Goal: Information Seeking & Learning: Check status

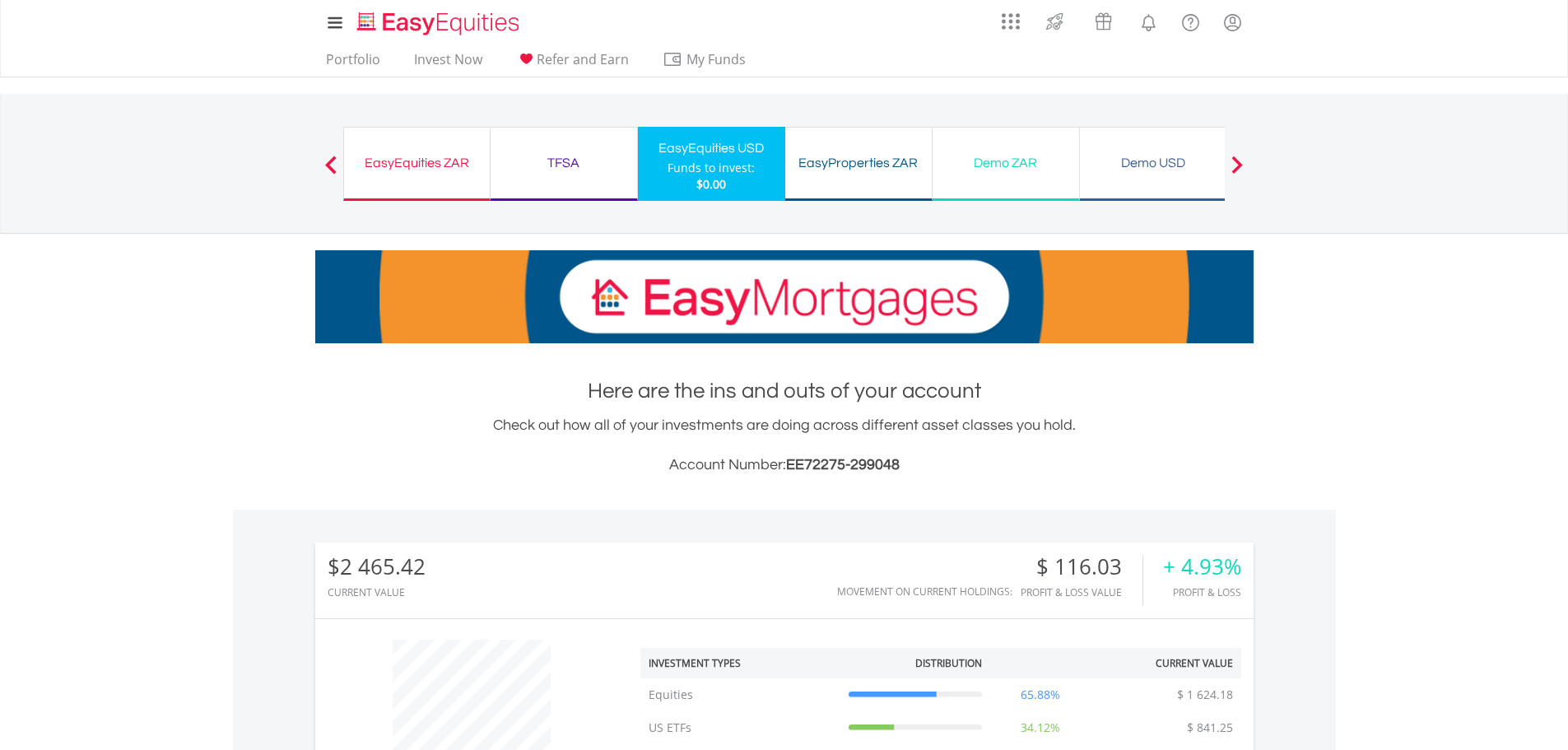
click at [562, 174] on div "TFSA" at bounding box center [564, 163] width 127 height 23
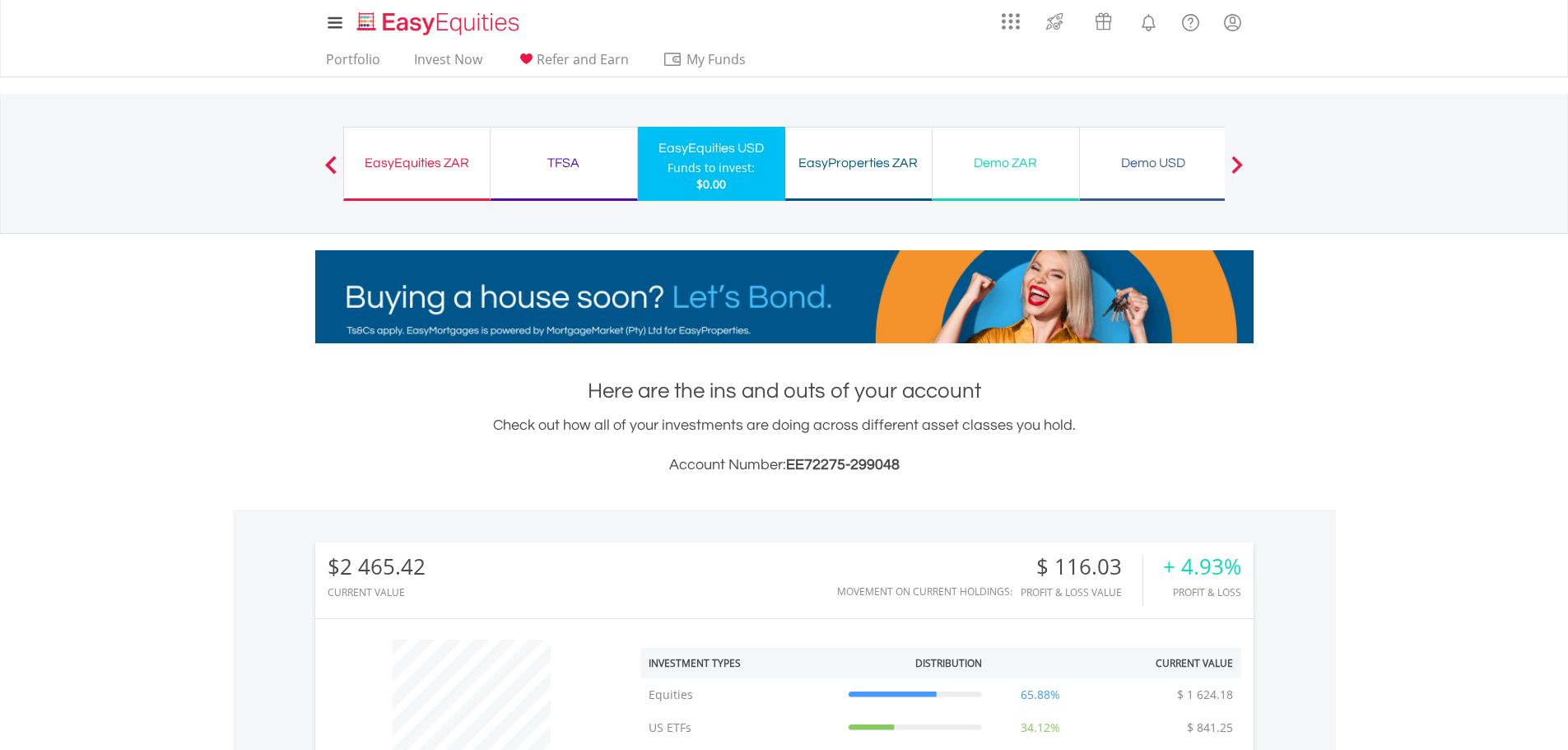
click at [563, 175] on div "TFSA Funds to invest: $0.00" at bounding box center [565, 164] width 148 height 74
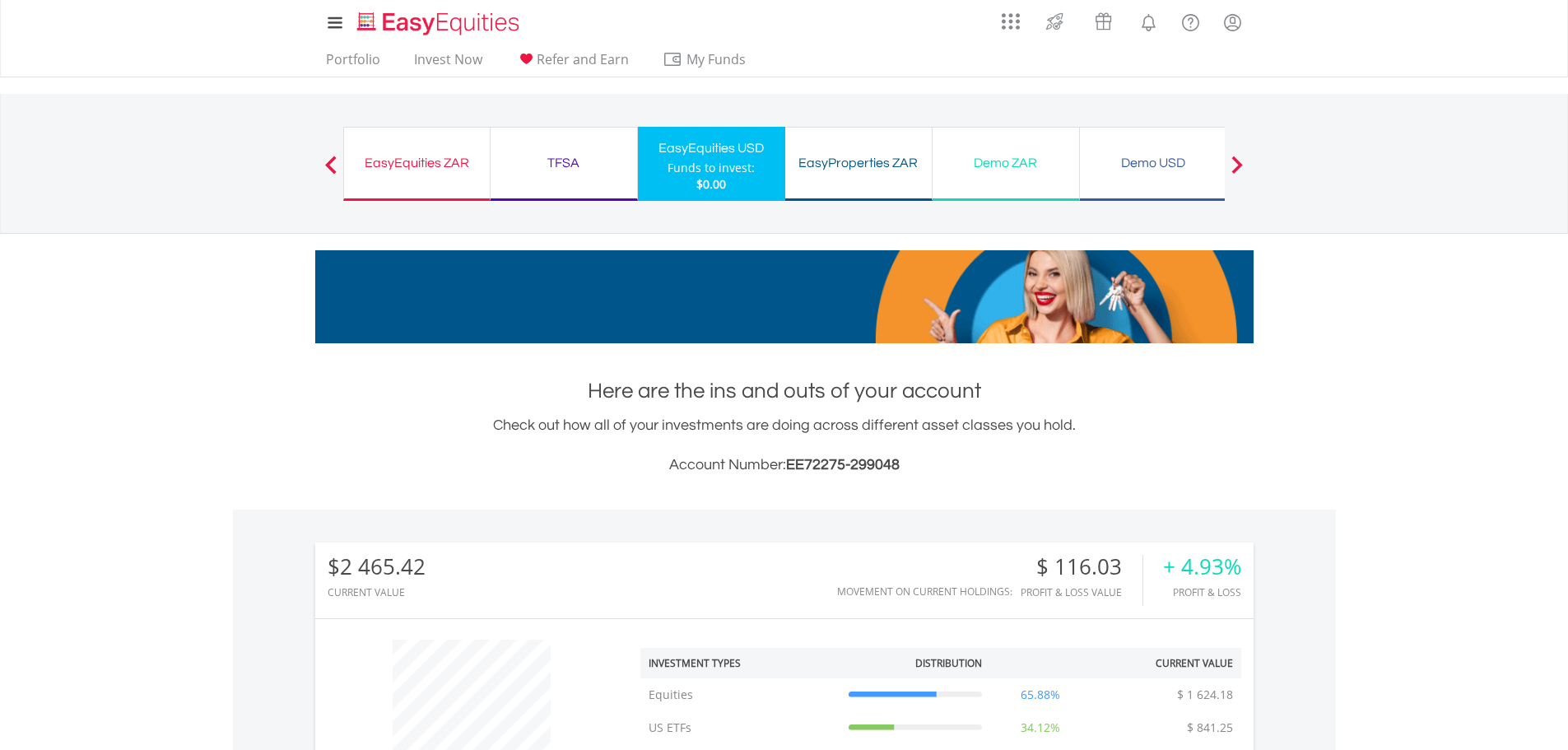
click at [426, 170] on div "EasyEquities ZAR" at bounding box center [417, 163] width 126 height 23
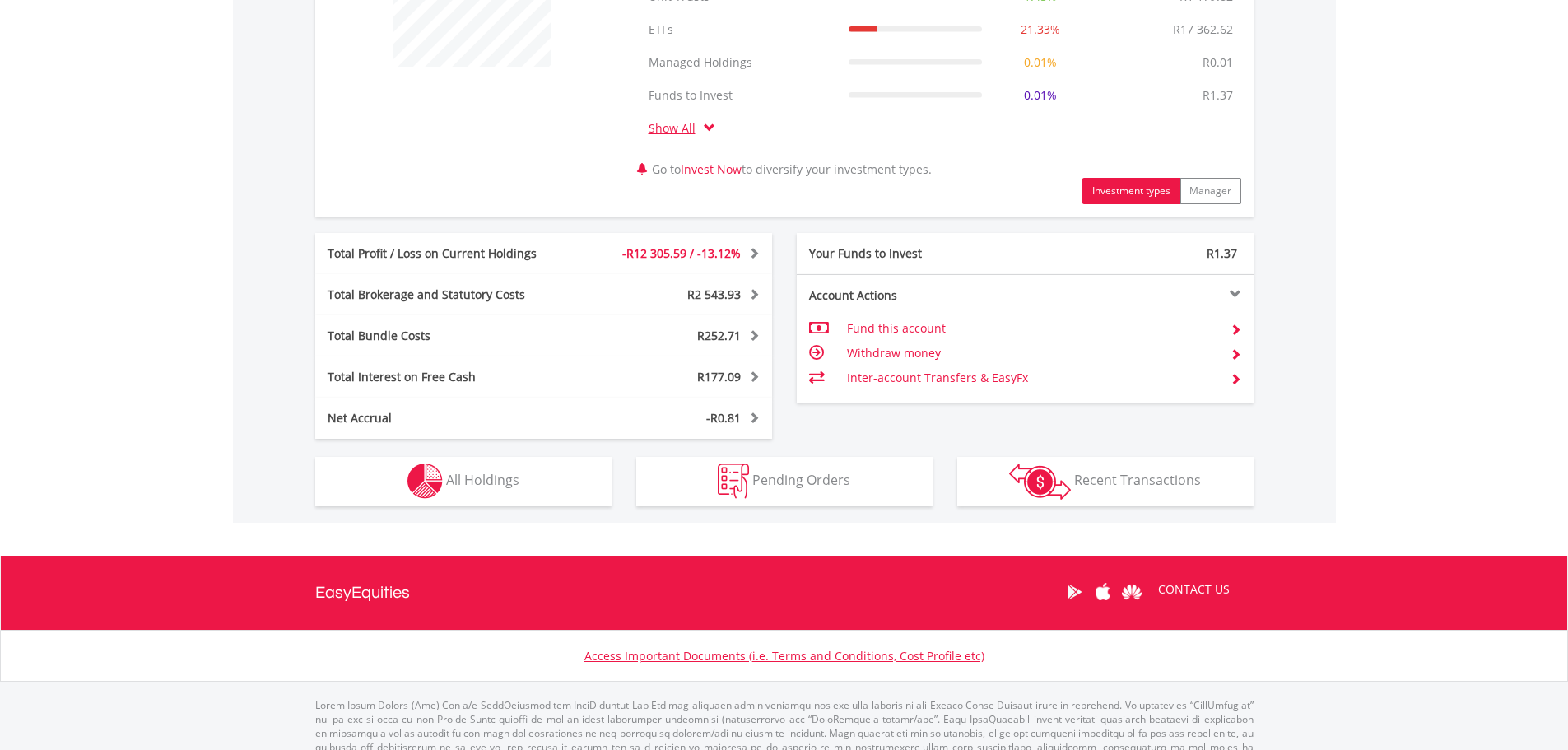
scroll to position [774, 0]
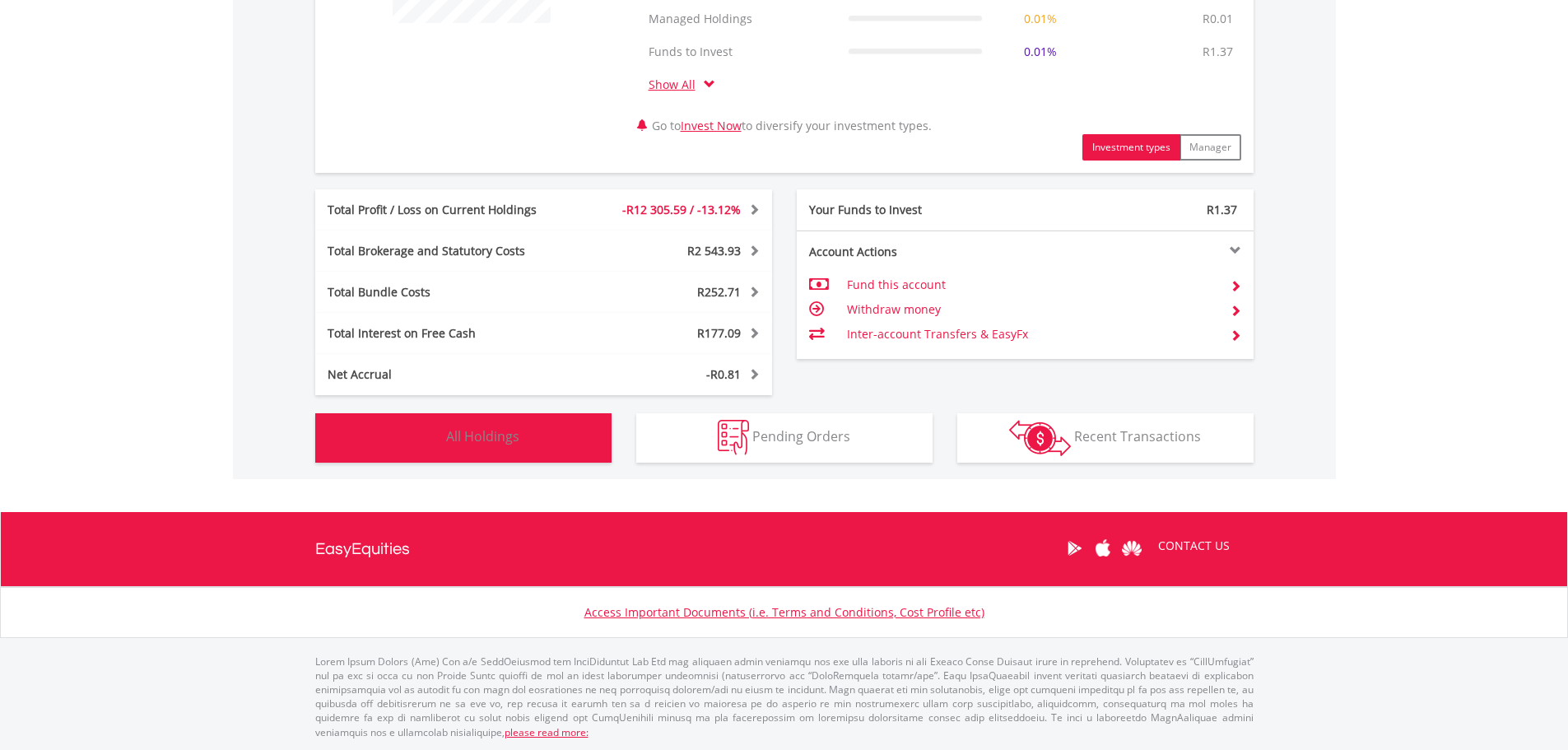
click at [499, 419] on button "Holdings All Holdings" at bounding box center [463, 437] width 296 height 49
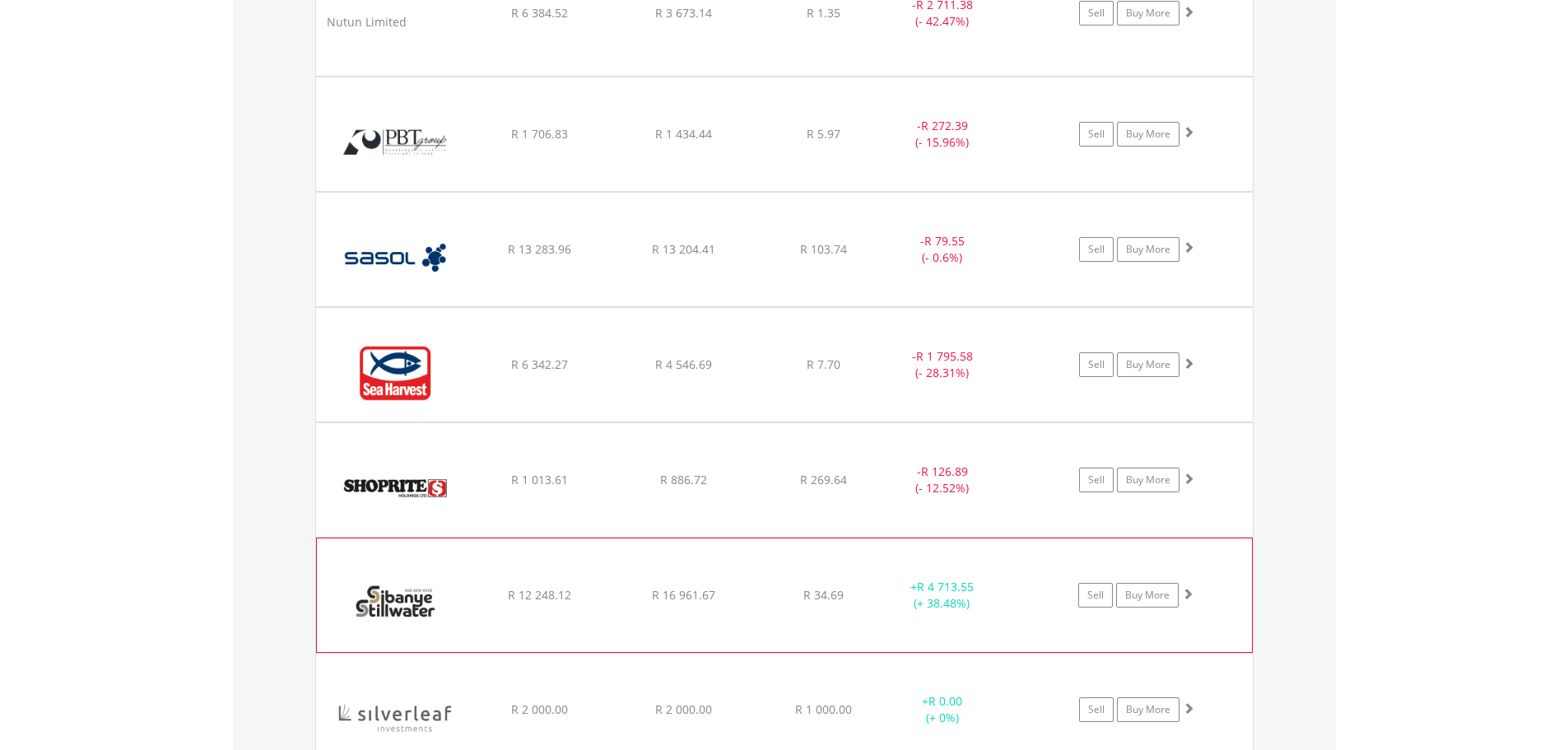
scroll to position [2191, 0]
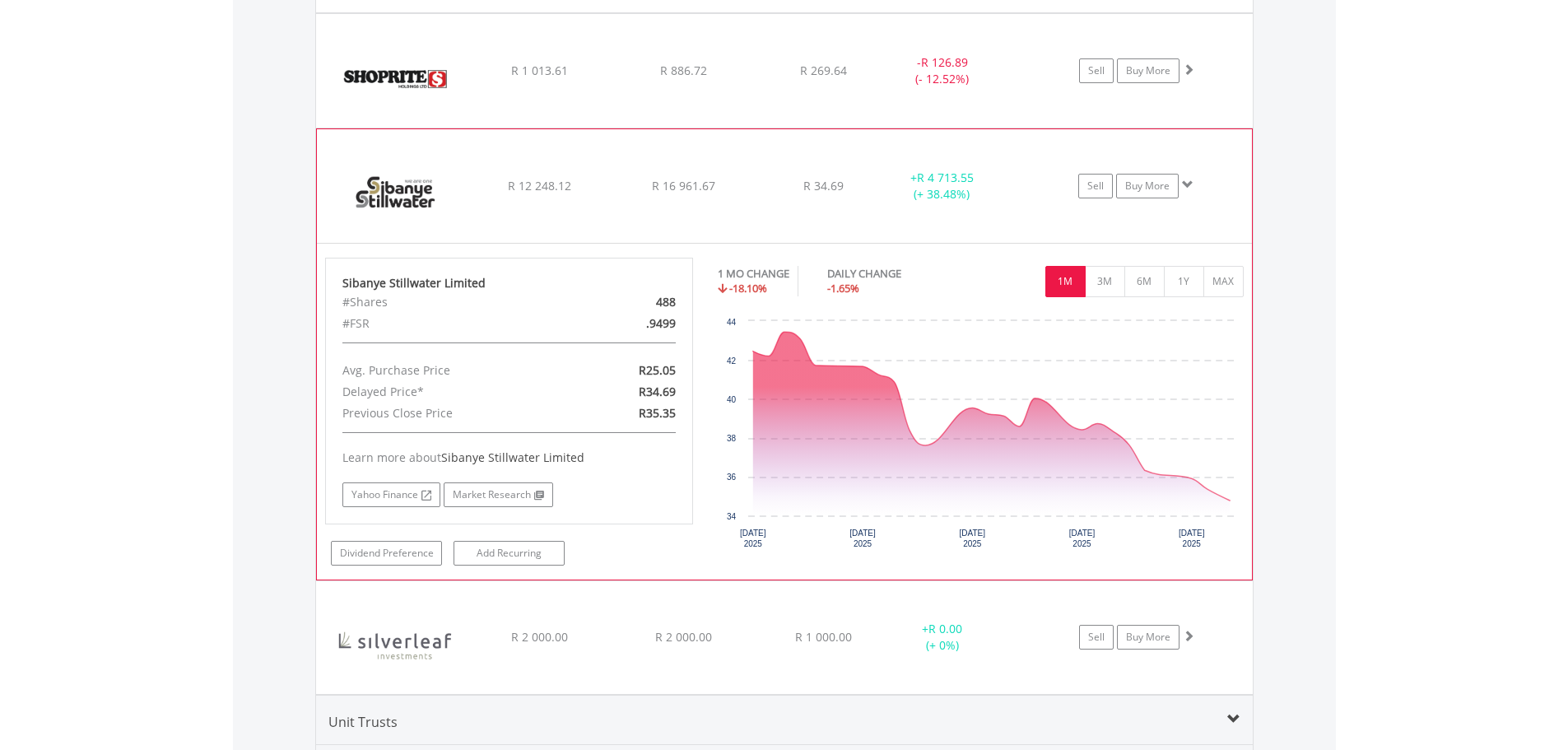
scroll to position [2602, 0]
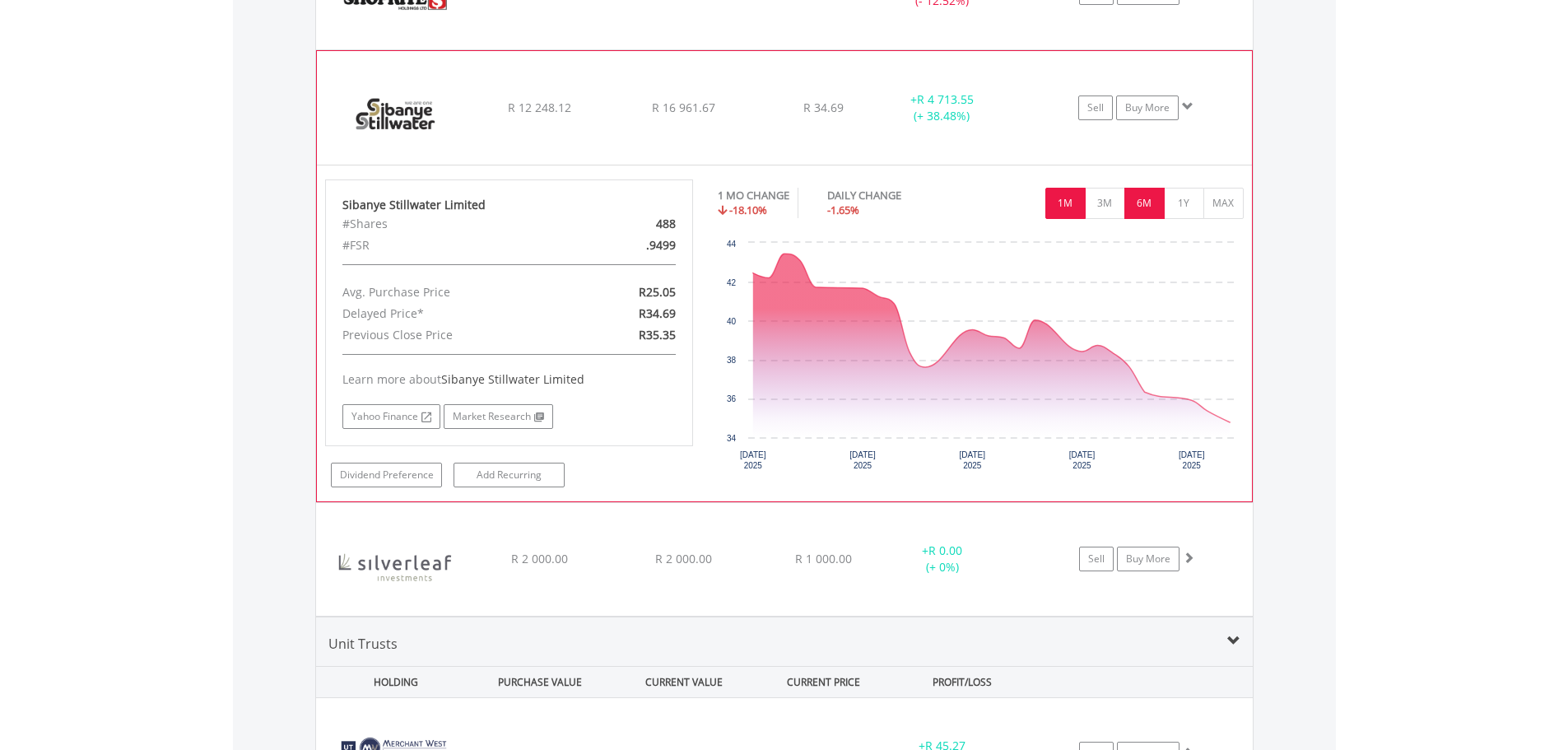
click at [1156, 207] on button "6M" at bounding box center [1144, 202] width 40 height 31
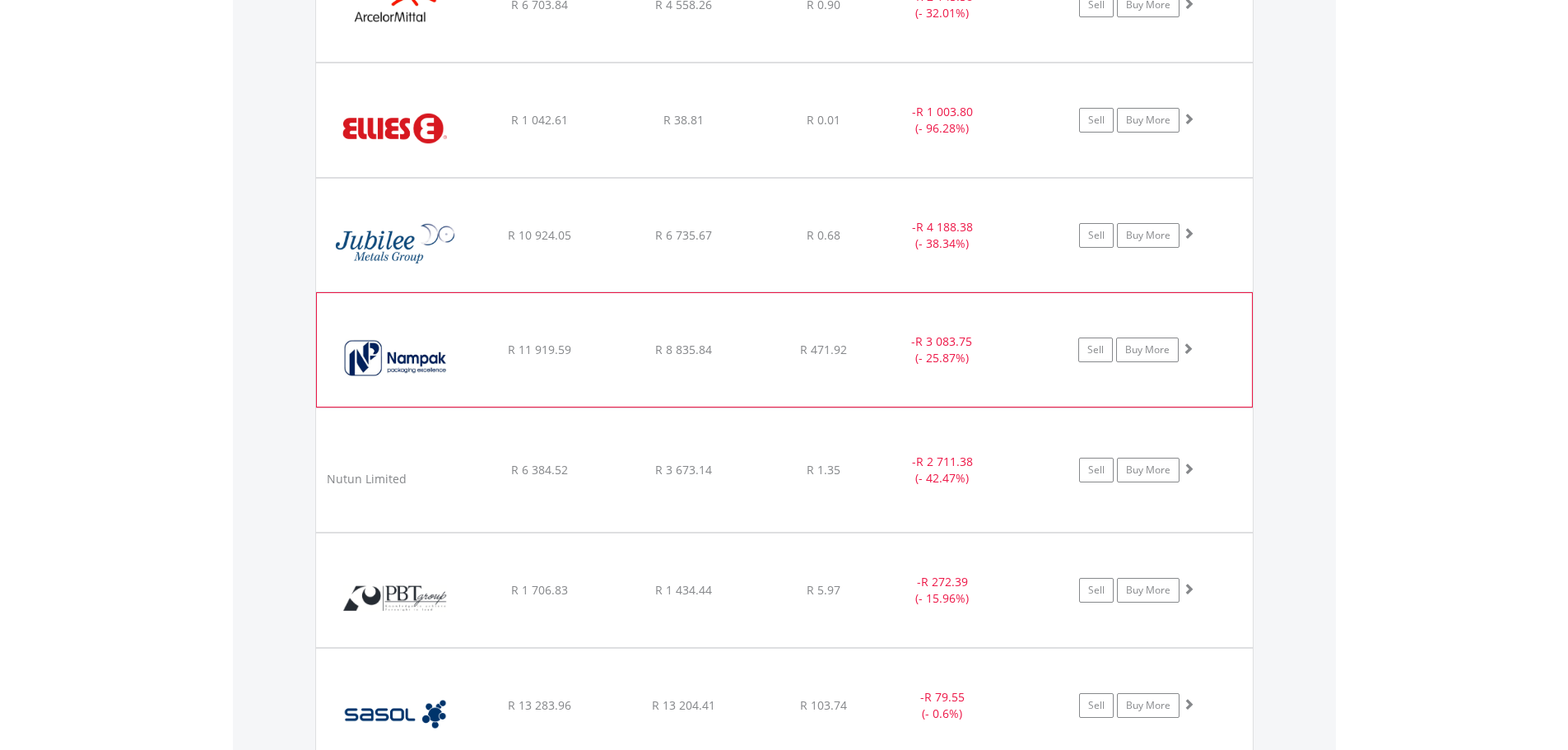
scroll to position [1697, 0]
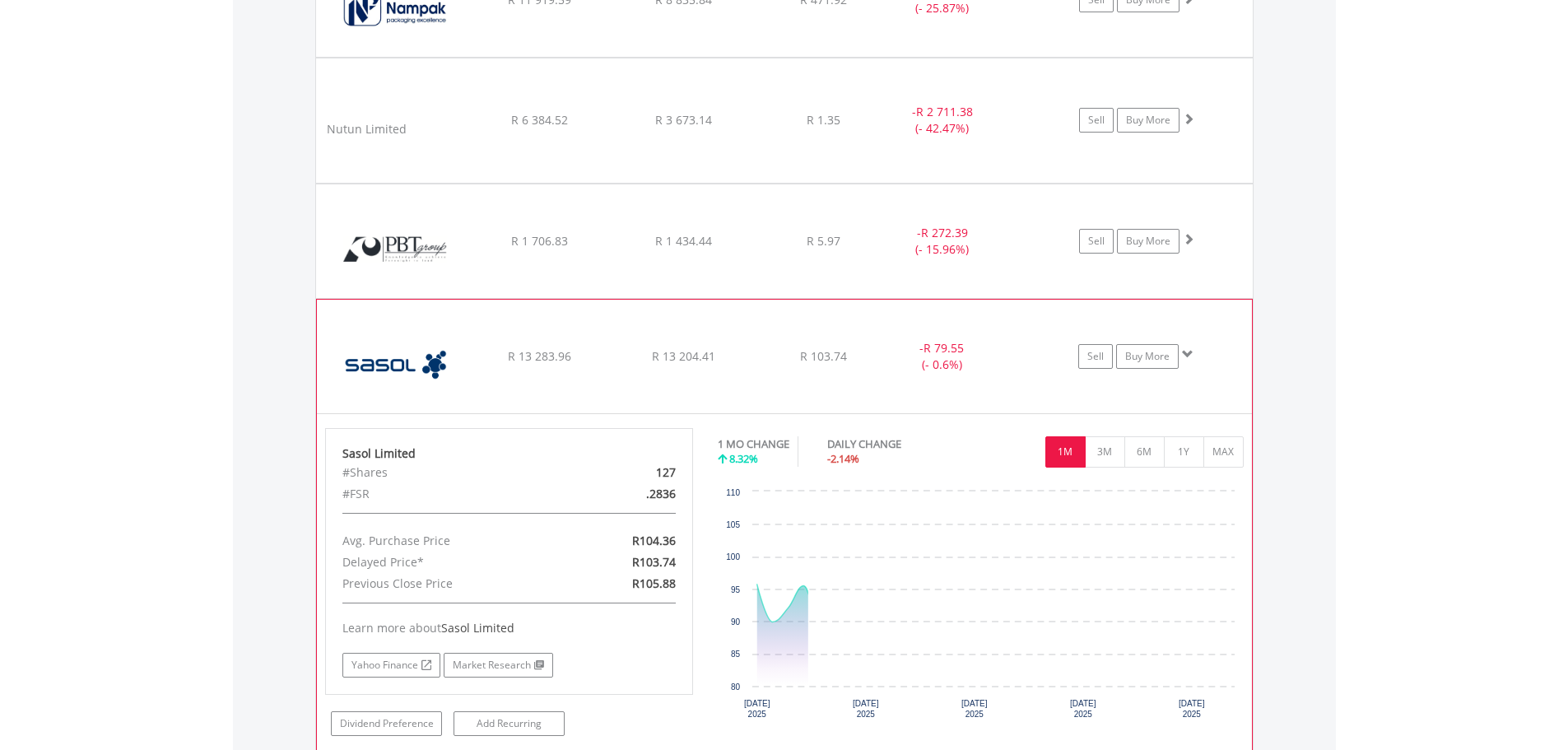
scroll to position [2108, 0]
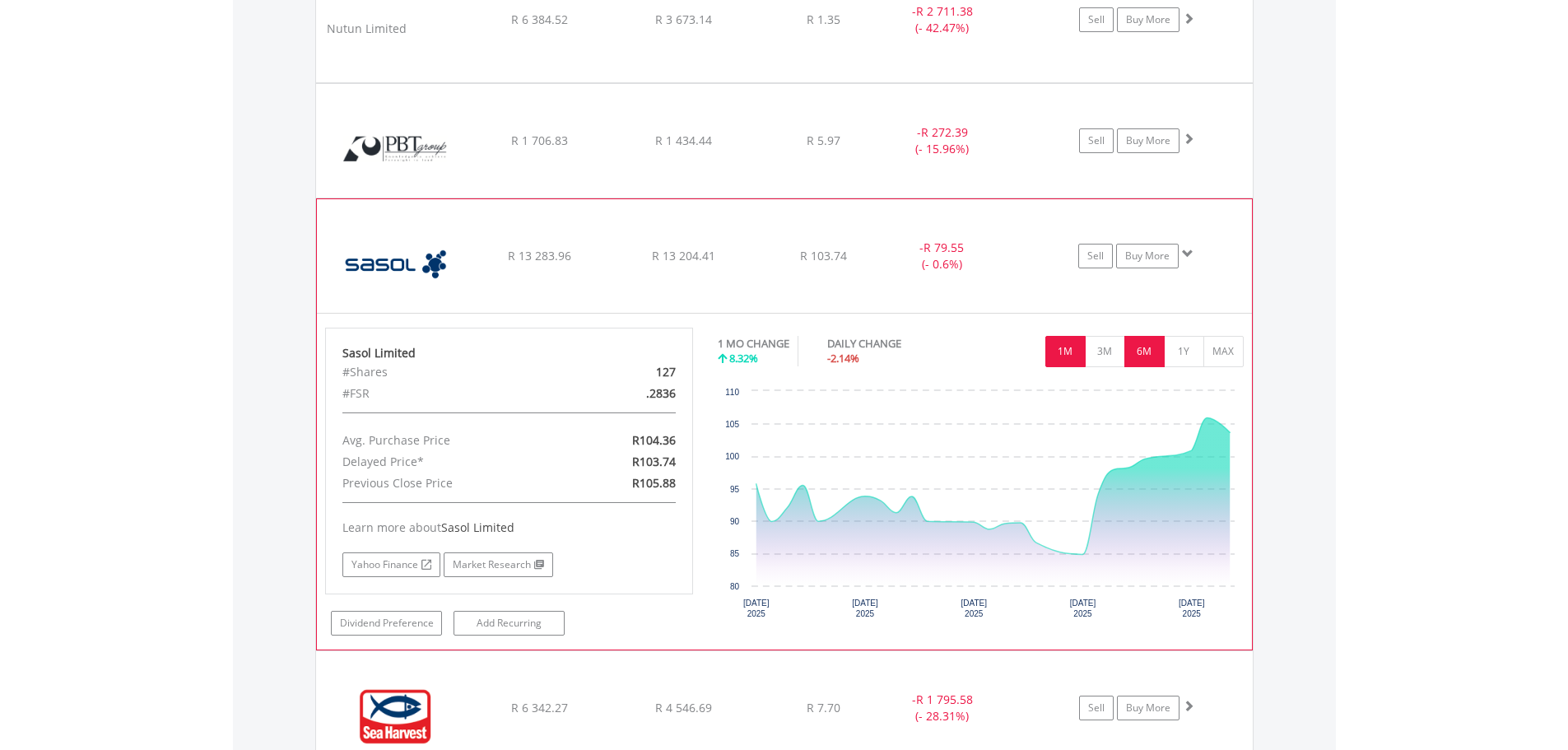
click at [1151, 350] on button "6M" at bounding box center [1144, 351] width 40 height 31
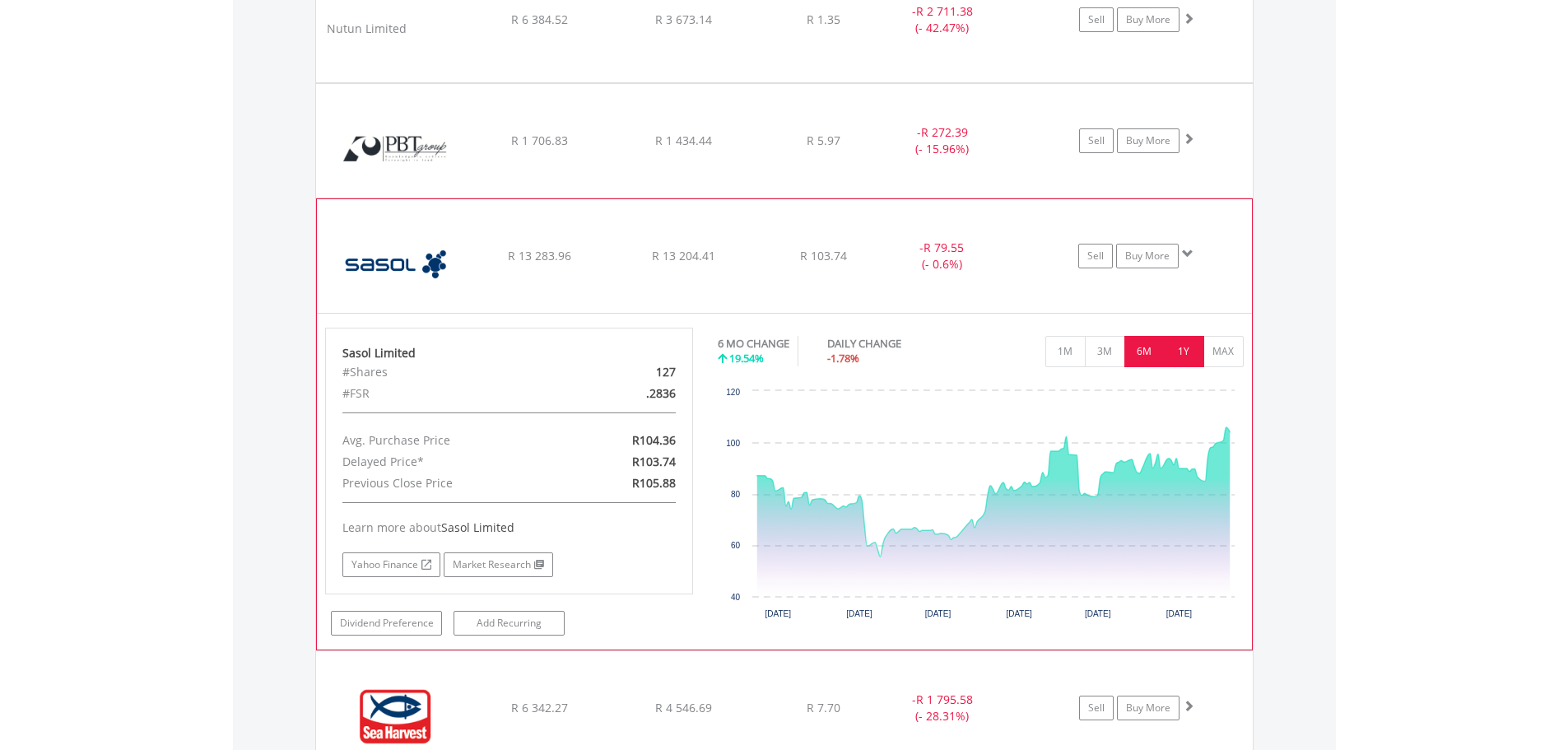
click at [1172, 357] on button "1Y" at bounding box center [1183, 351] width 40 height 31
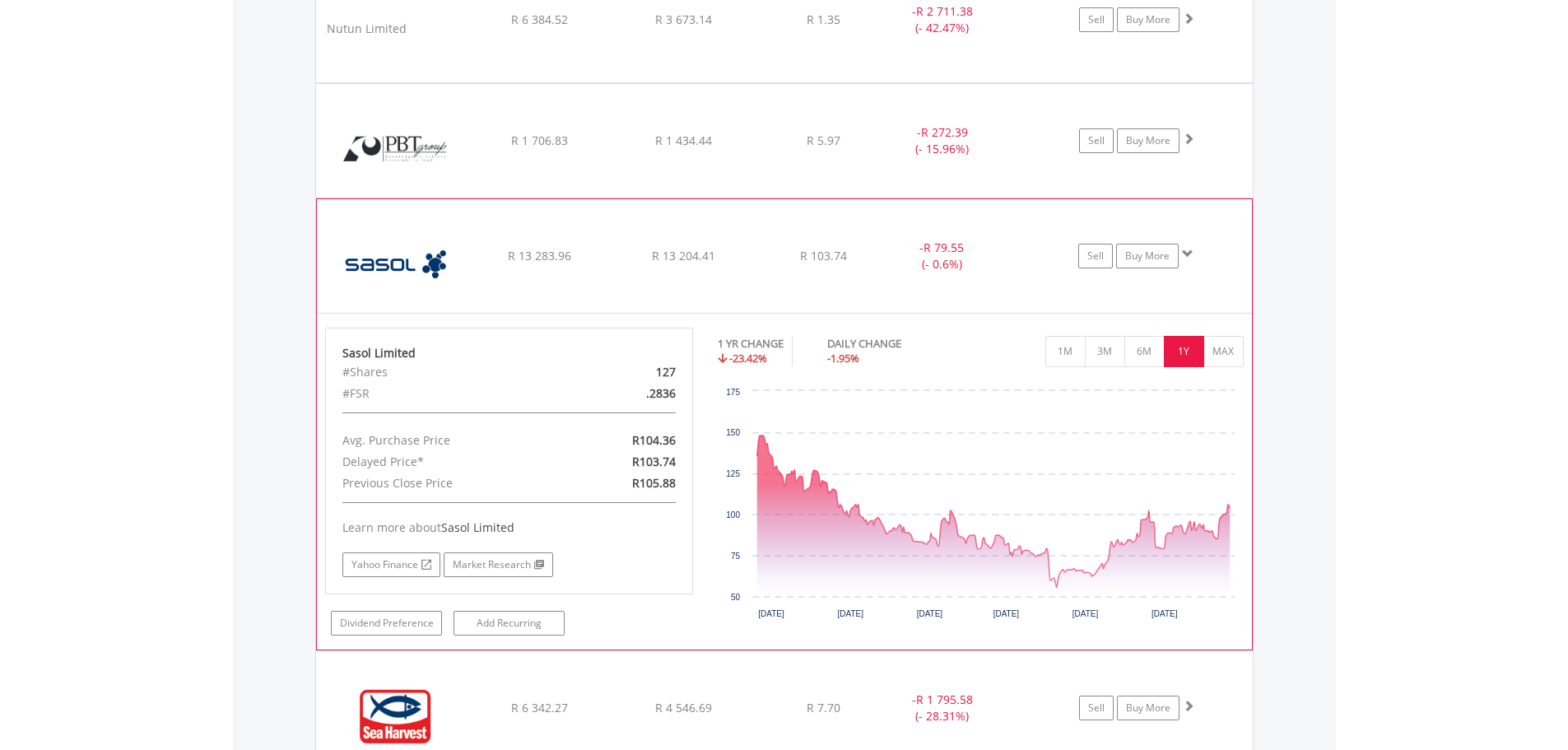
drag, startPoint x: 833, startPoint y: 269, endPoint x: 783, endPoint y: 256, distance: 51.7
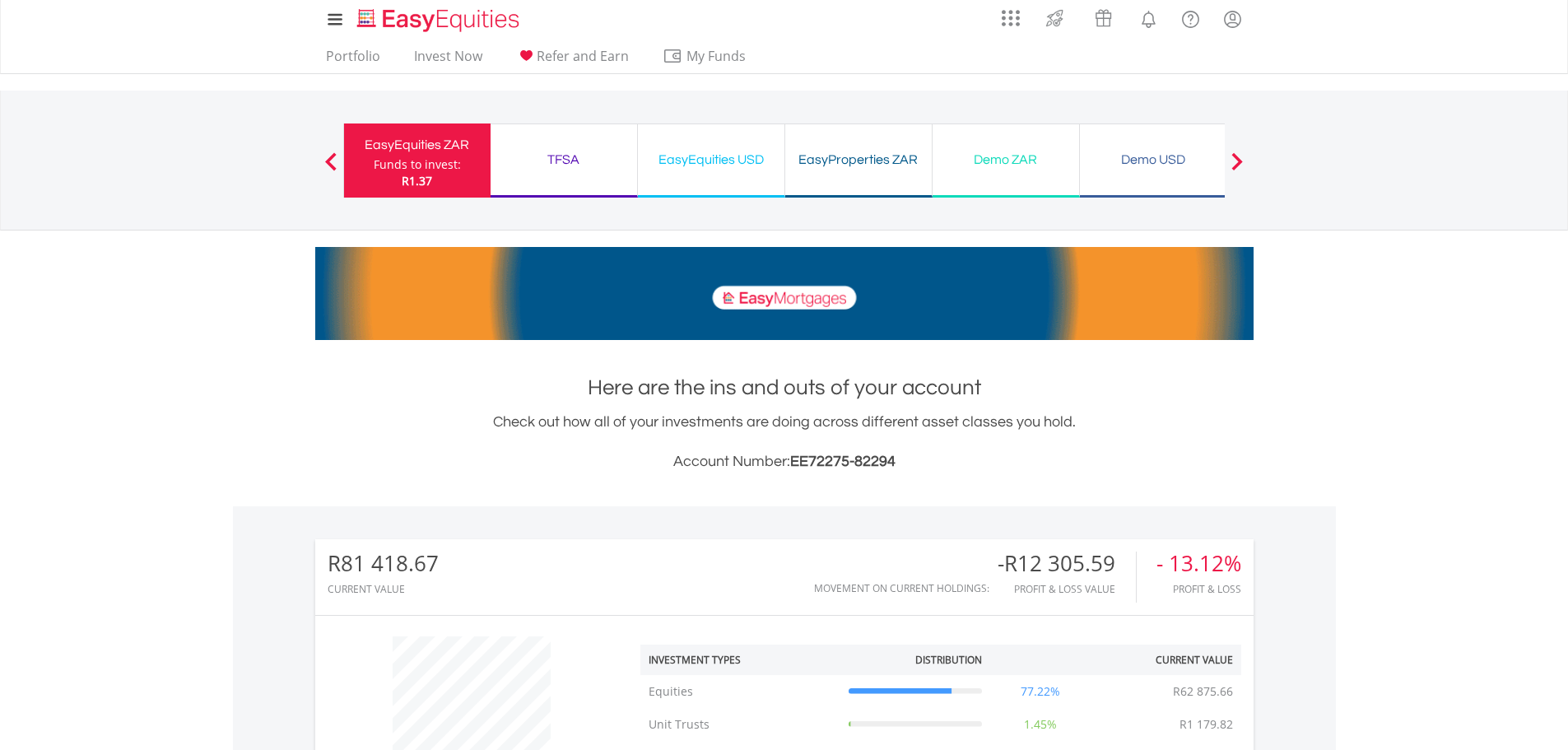
scroll to position [0, 0]
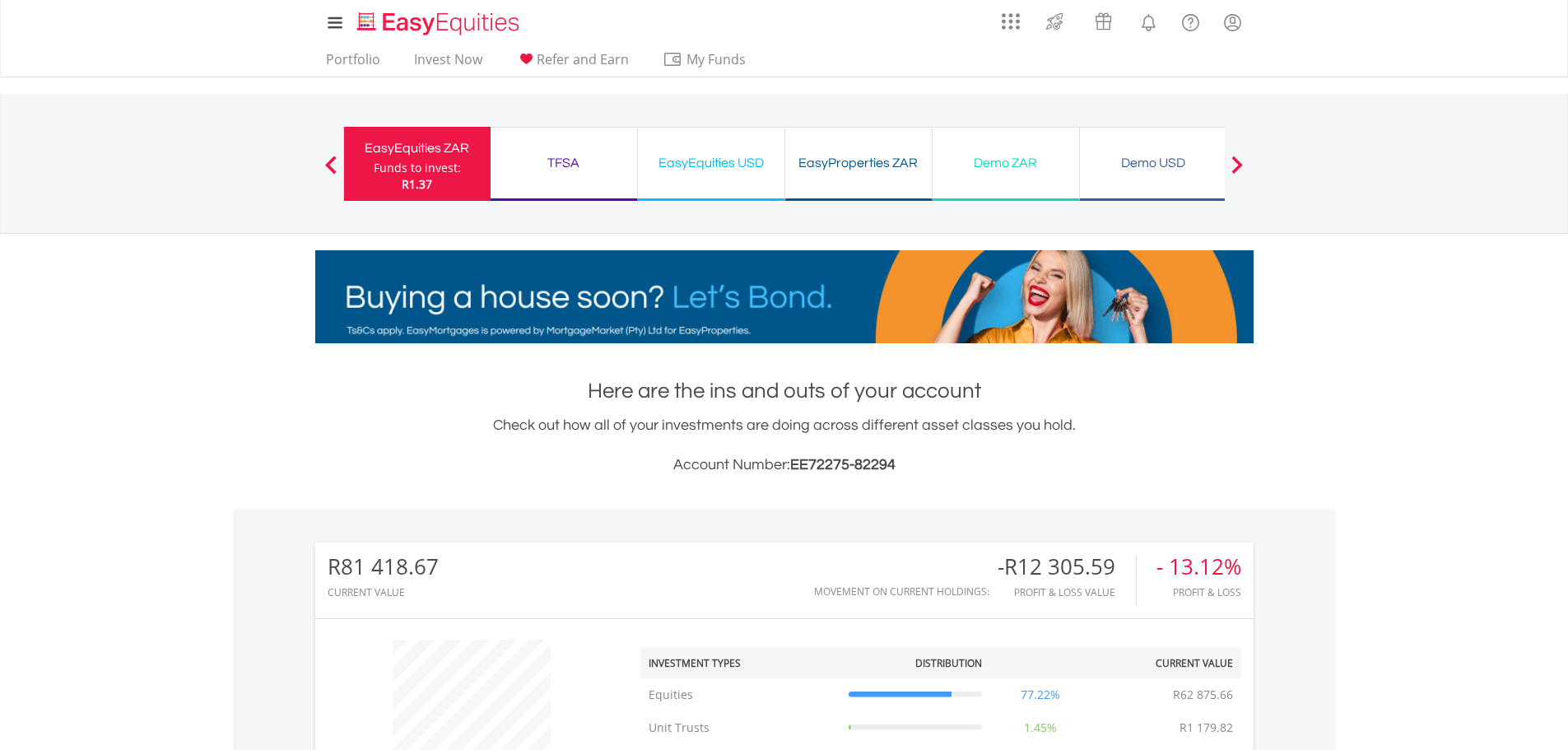
click at [649, 397] on h1 "Here are the ins and outs of your account" at bounding box center [784, 391] width 938 height 30
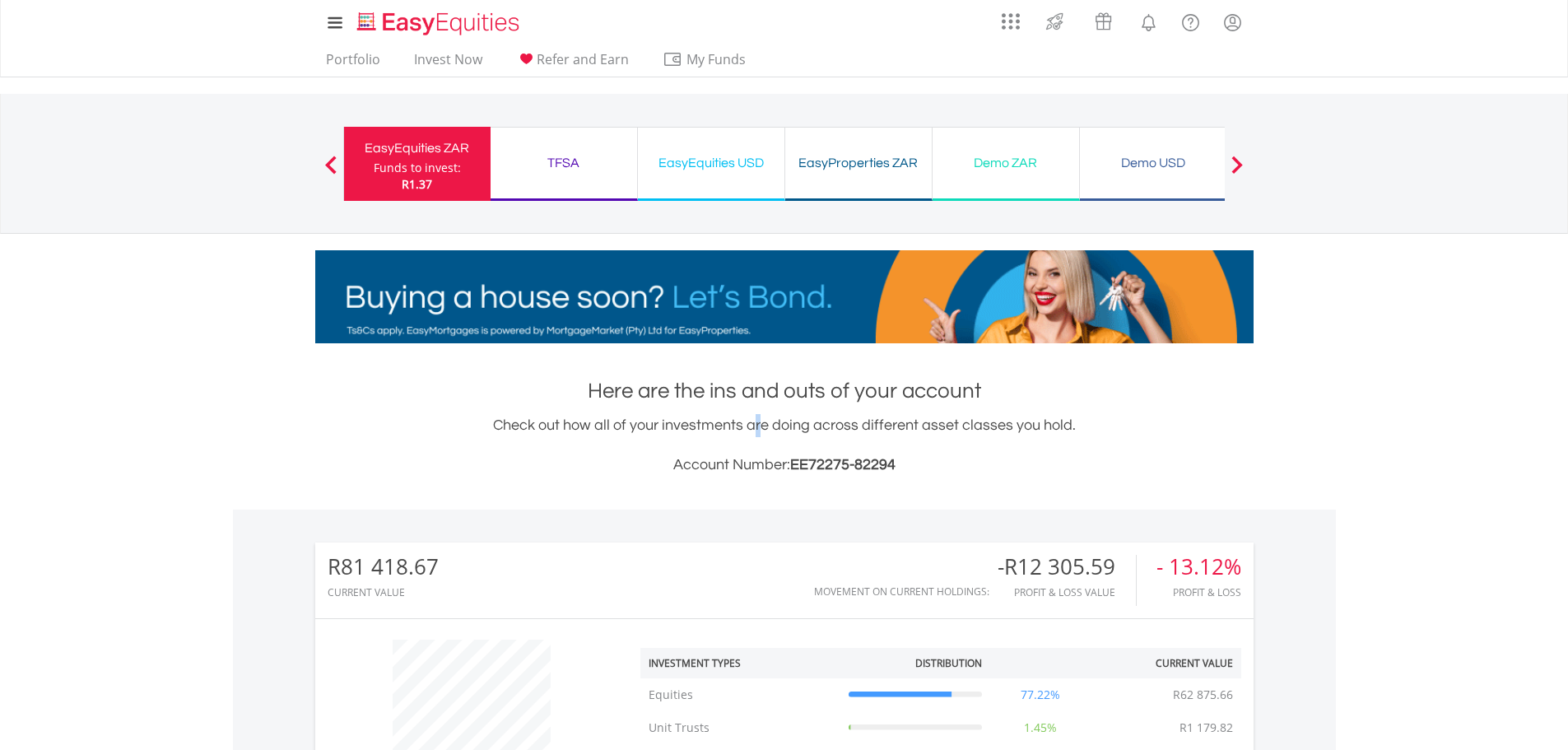
click at [666, 418] on div "Check out how all of your investments are doing across different asset classes …" at bounding box center [784, 445] width 938 height 63
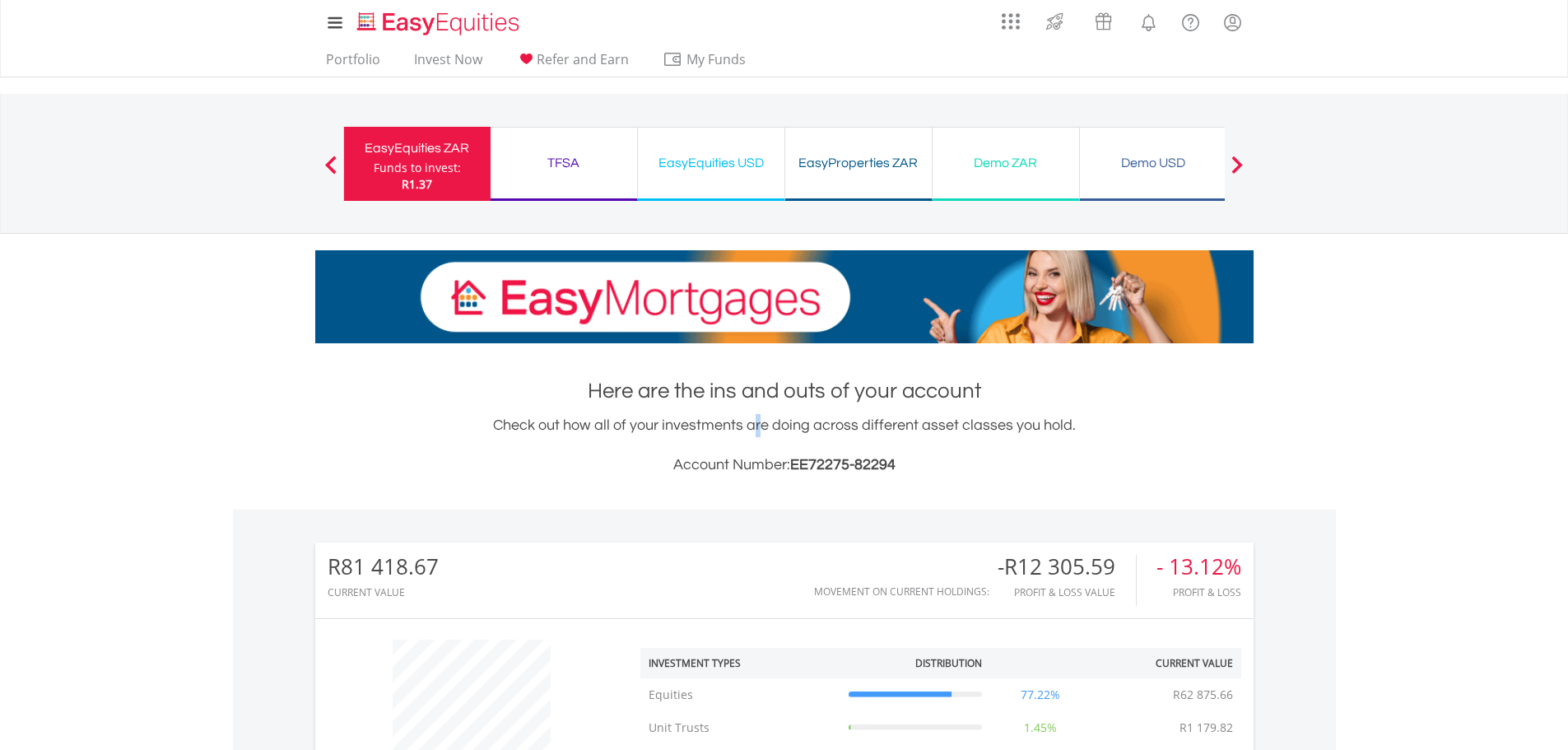
click at [666, 418] on div "Check out how all of your investments are doing across different asset classes …" at bounding box center [784, 445] width 938 height 63
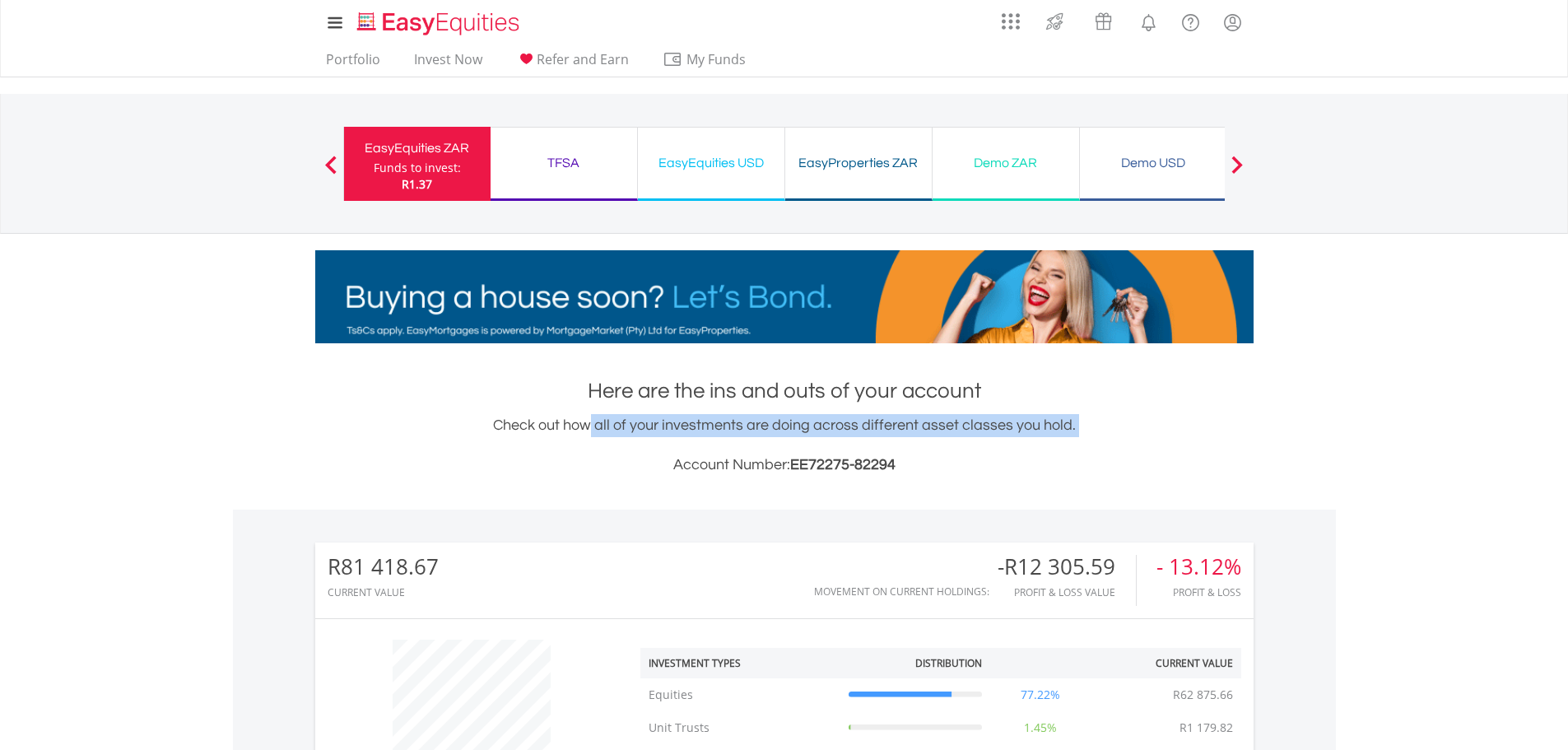
click at [666, 418] on div "Check out how all of your investments are doing across different asset classes …" at bounding box center [784, 445] width 938 height 63
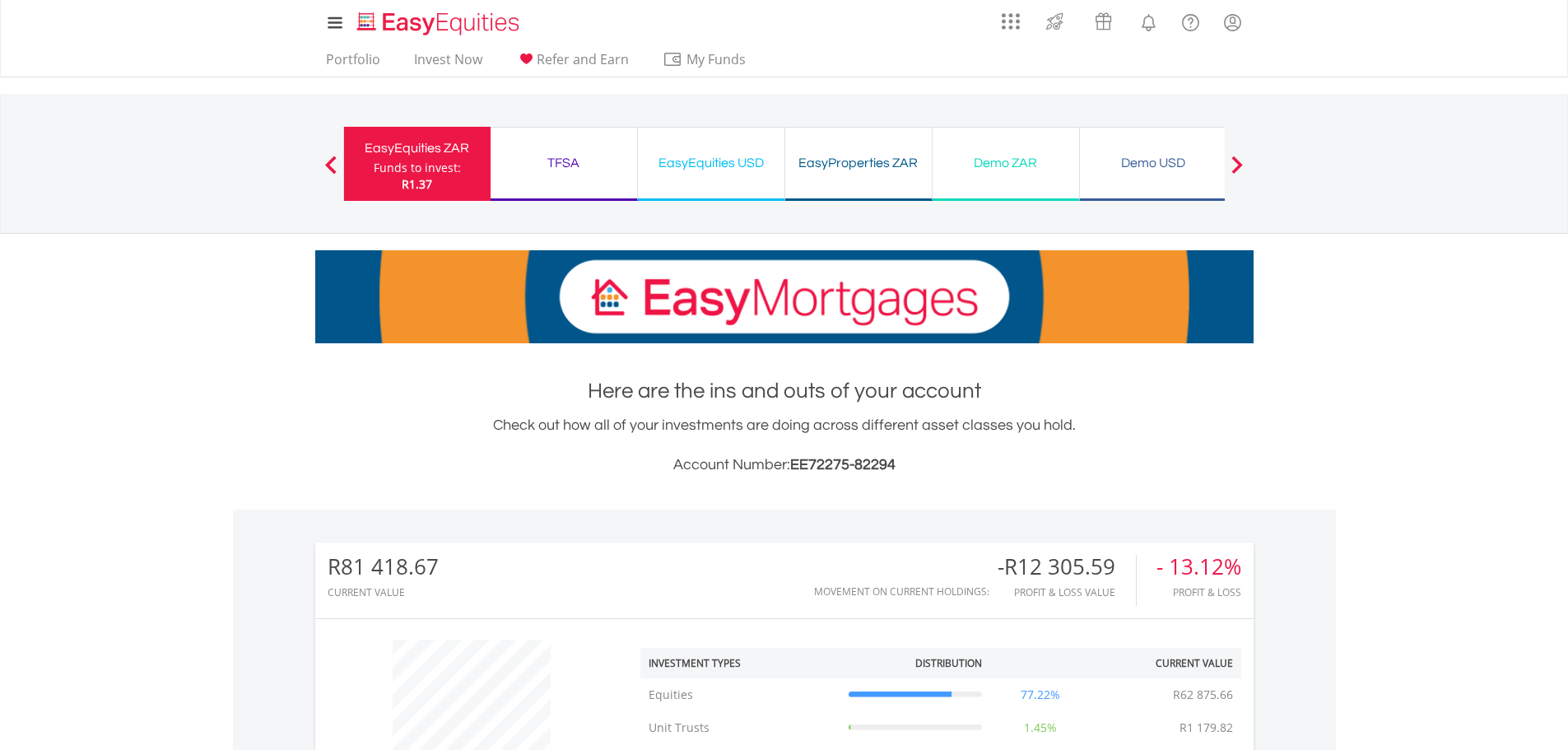
click at [745, 468] on h3 "Account Number: EE72275-82294" at bounding box center [784, 465] width 938 height 23
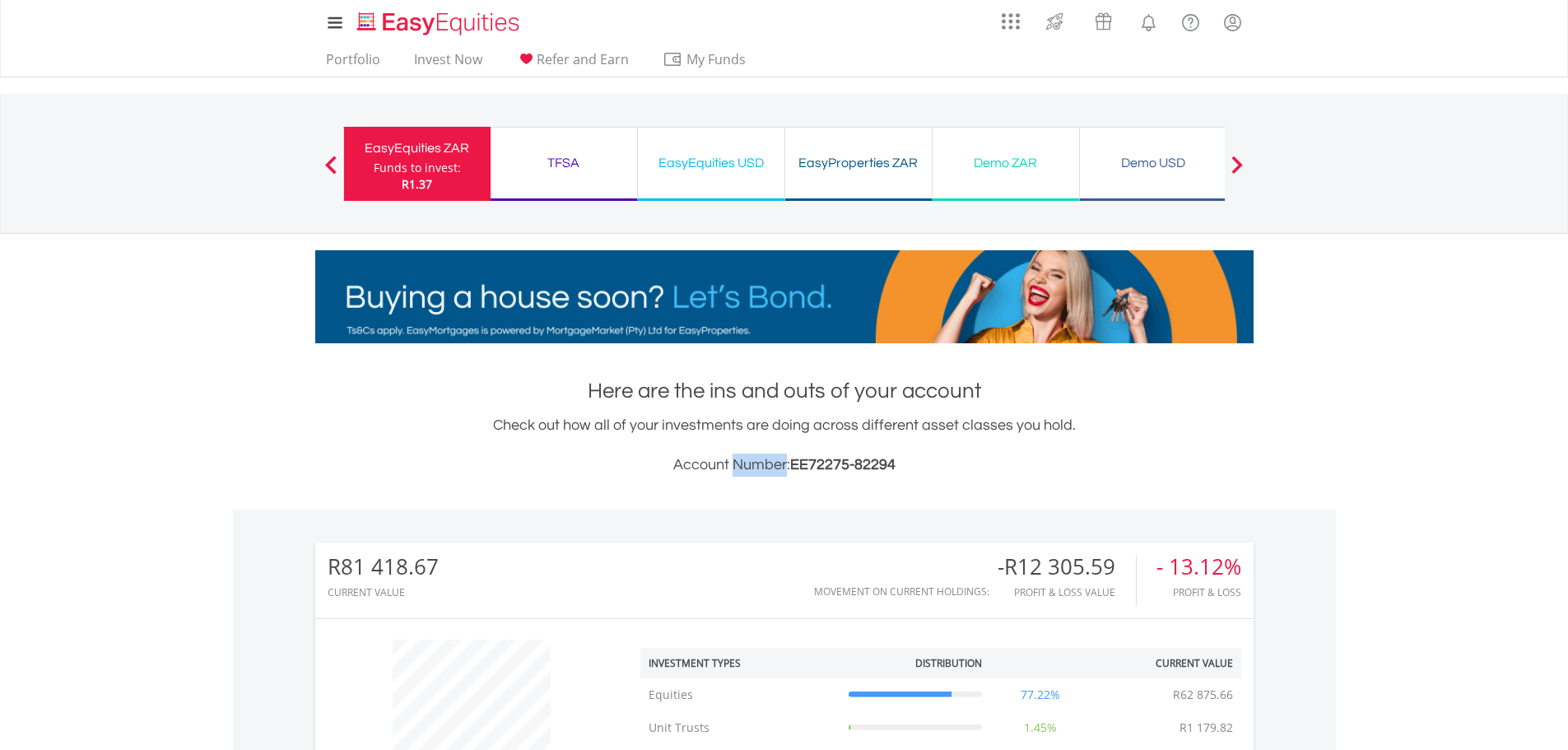
click at [745, 468] on h3 "Account Number: EE72275-82294" at bounding box center [784, 465] width 938 height 23
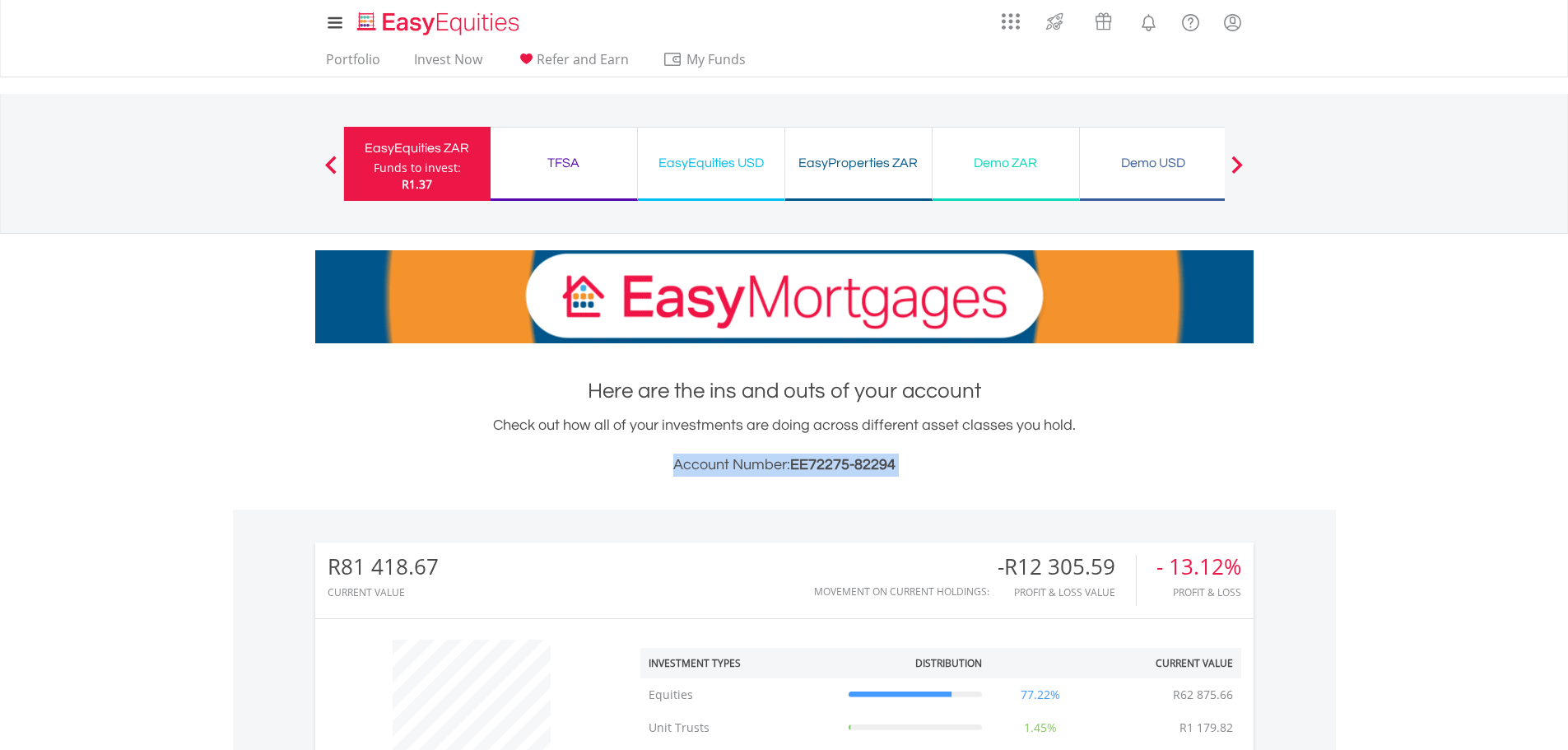
click at [745, 468] on h3 "Account Number: EE72275-82294" at bounding box center [784, 465] width 938 height 23
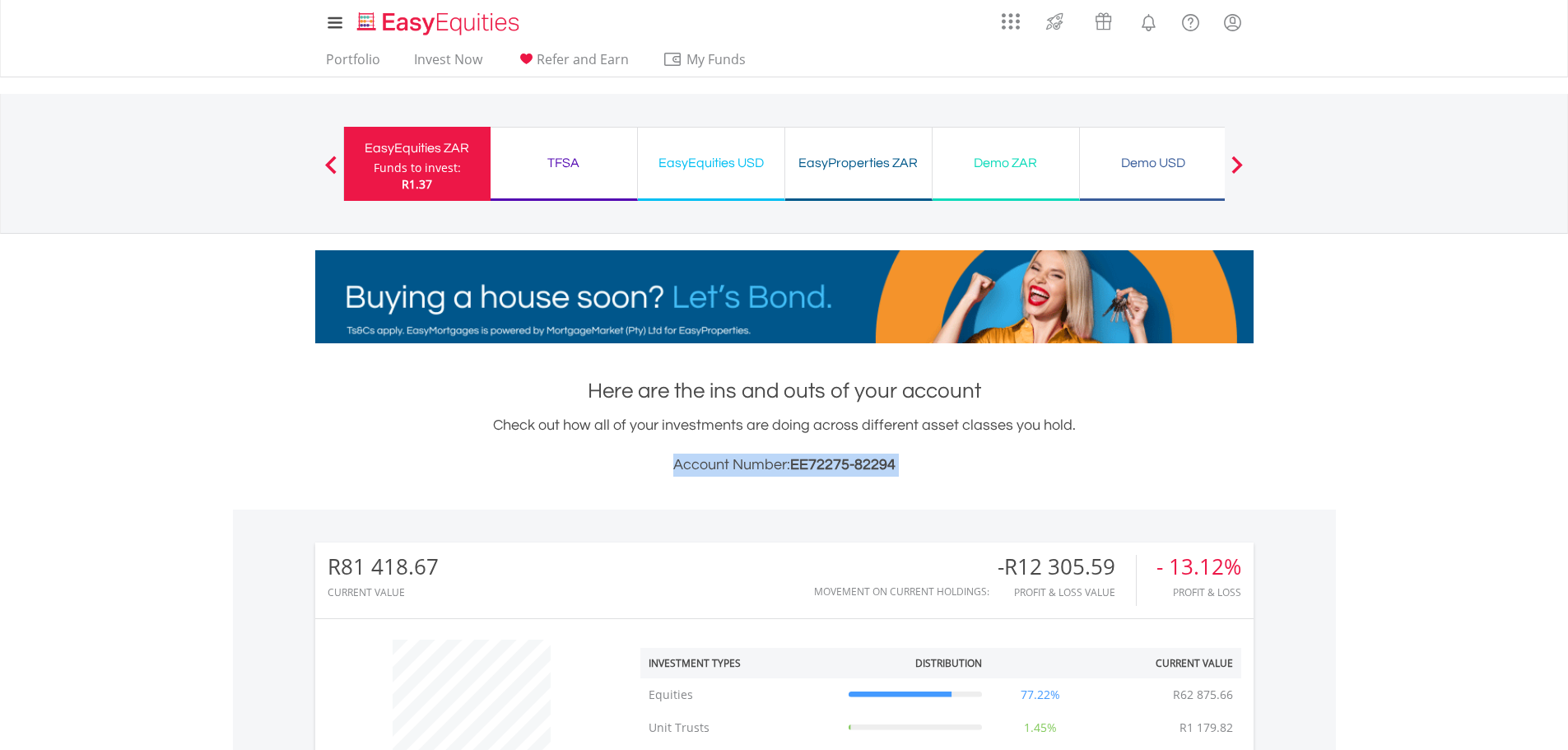
click at [745, 468] on h3 "Account Number: EE72275-82294" at bounding box center [784, 465] width 938 height 23
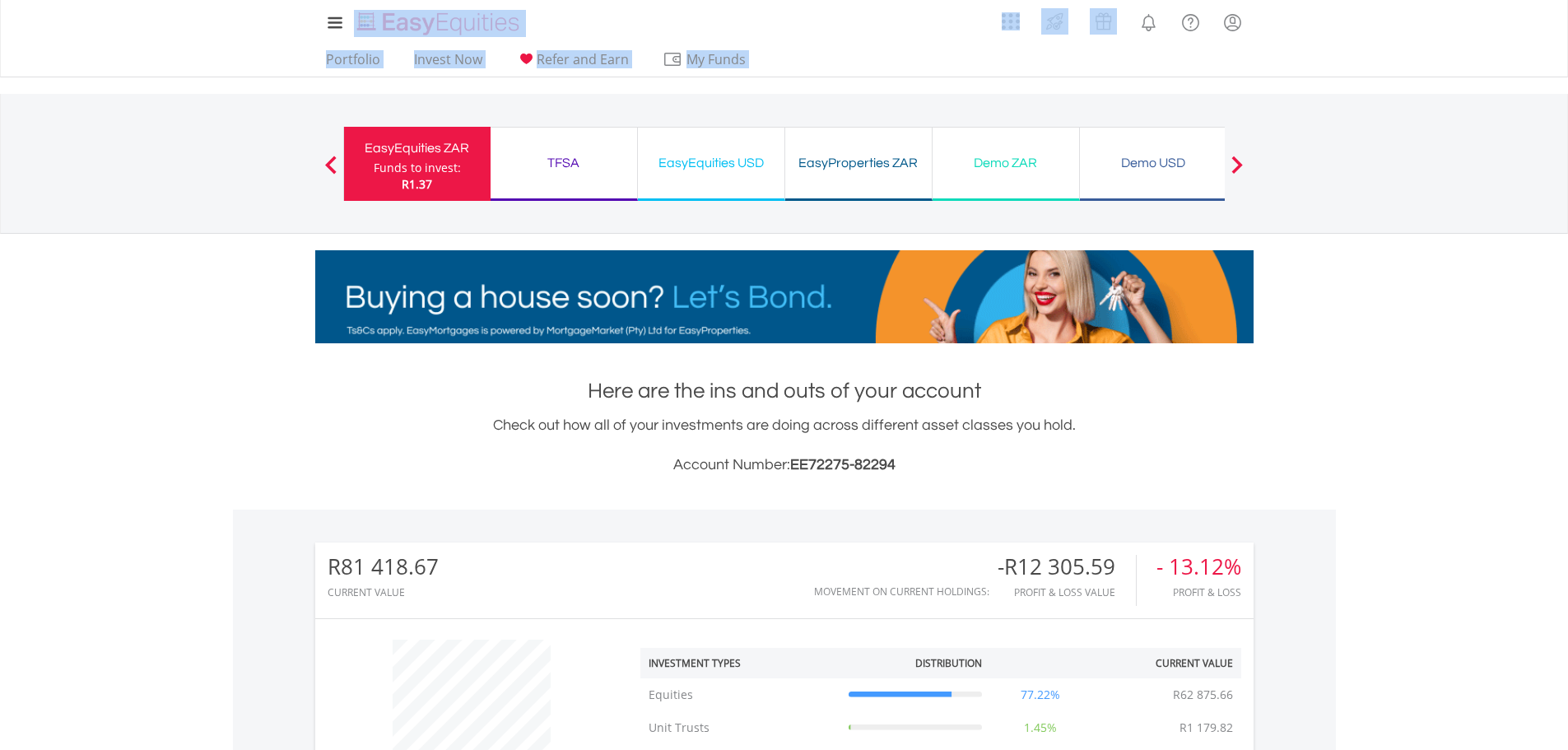
drag, startPoint x: 1564, startPoint y: 567, endPoint x: 631, endPoint y: -87, distance: 1139.4
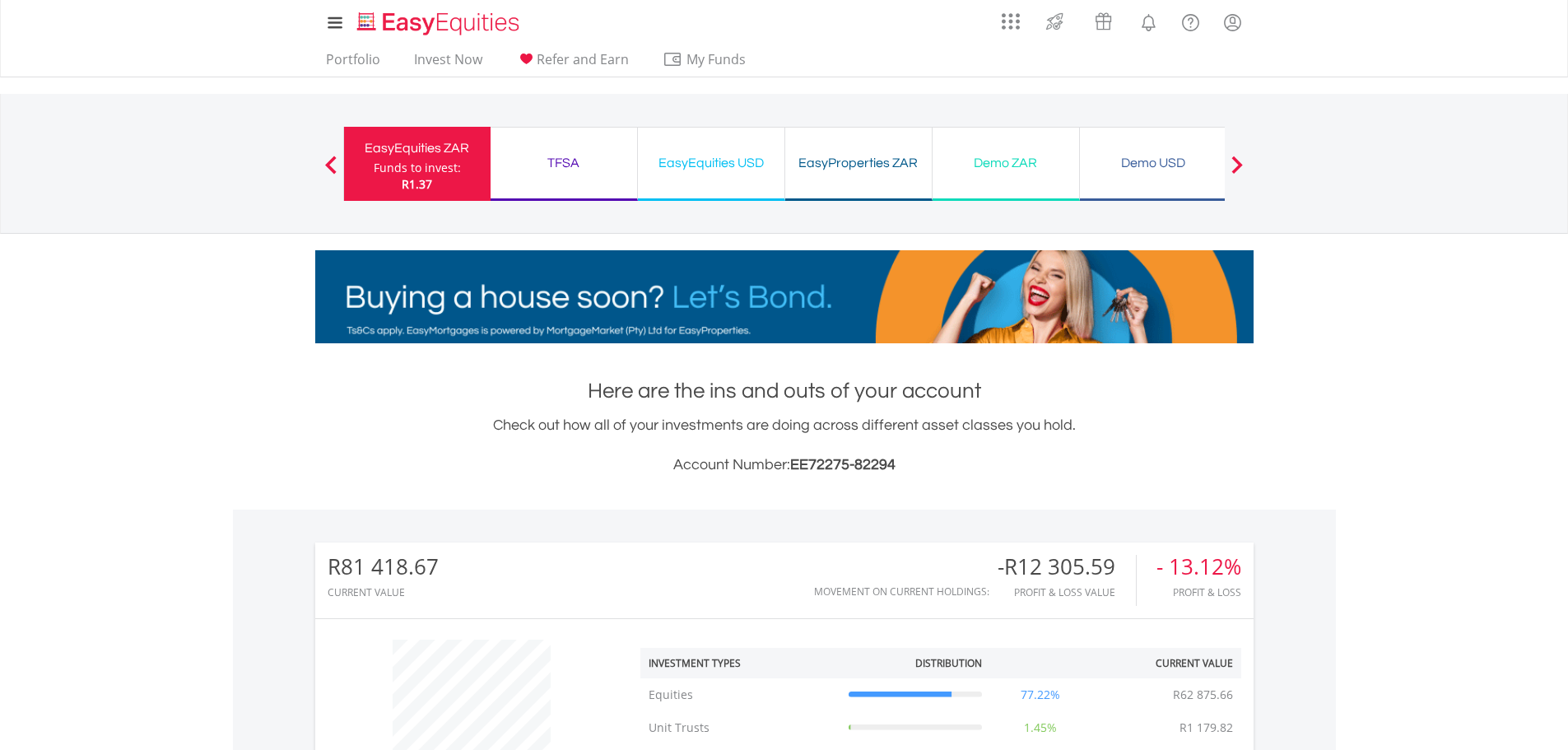
click at [615, 231] on div "Previous EasyEquities ZAR Funds to invest: R1.37 TFSA Funds to invest: R1.37 Ea…" at bounding box center [784, 163] width 882 height 139
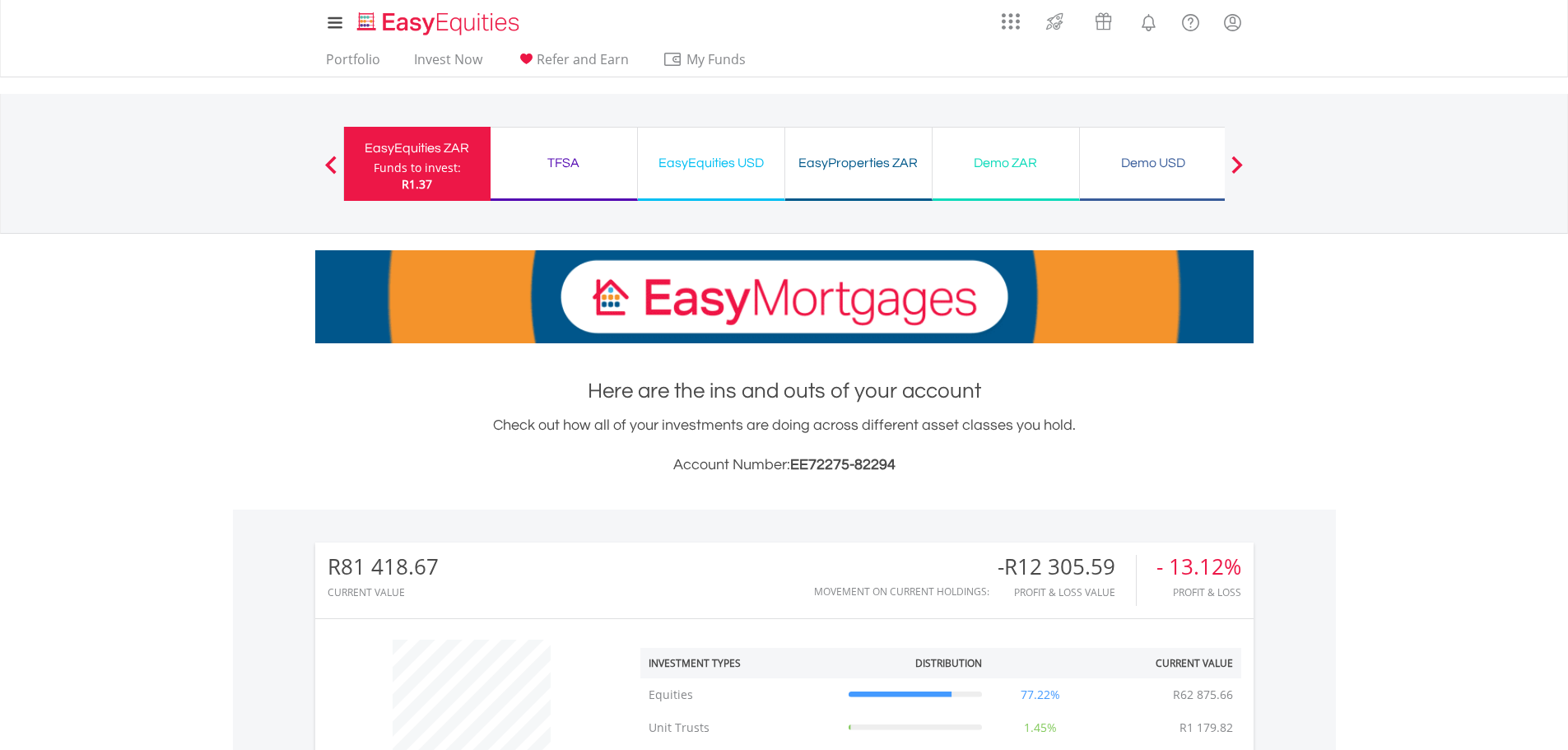
click at [589, 175] on div "TFSA Funds to invest: R1.37" at bounding box center [565, 164] width 148 height 74
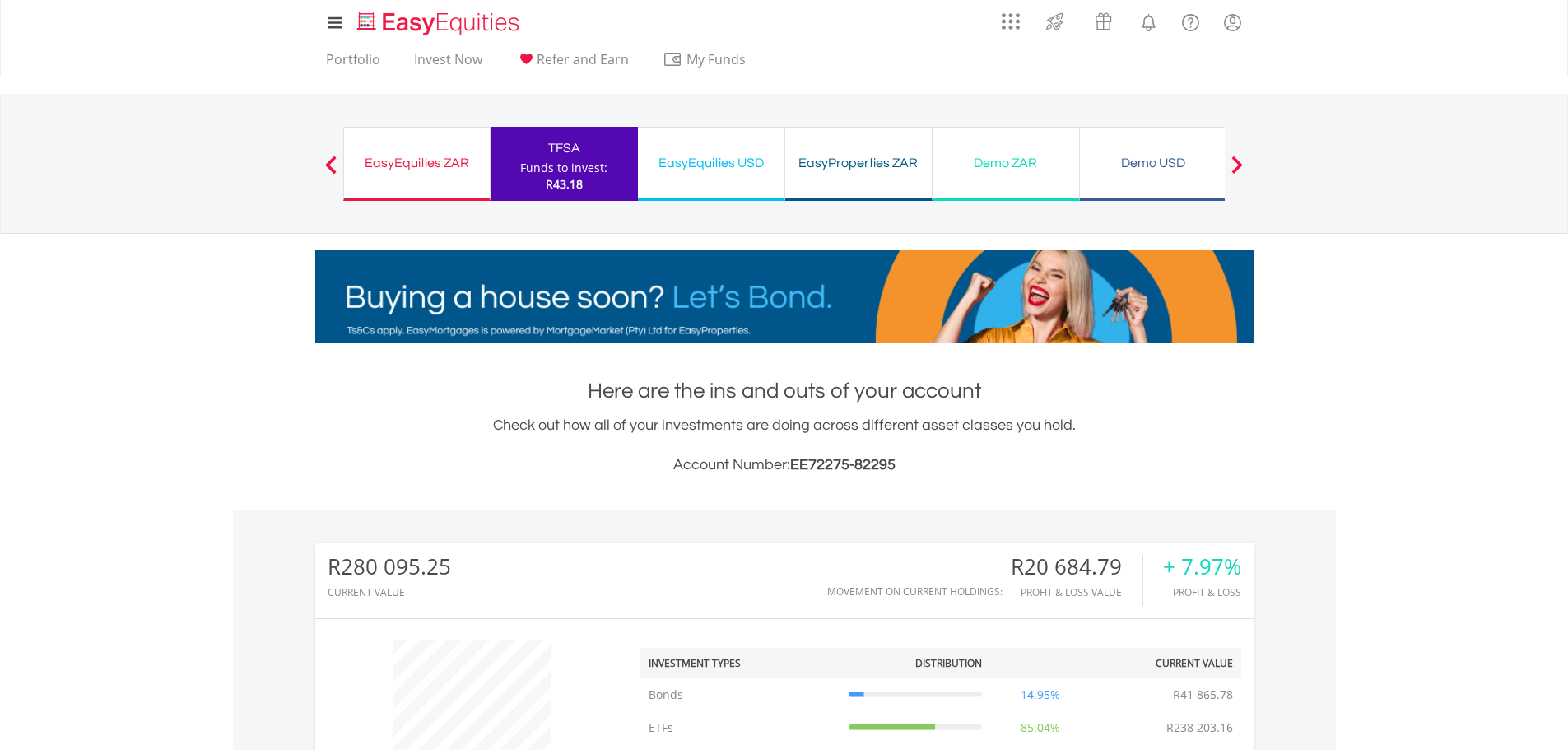
scroll to position [158, 312]
click at [684, 181] on div "EasyEquities USD Funds to invest: R43.18" at bounding box center [711, 164] width 148 height 74
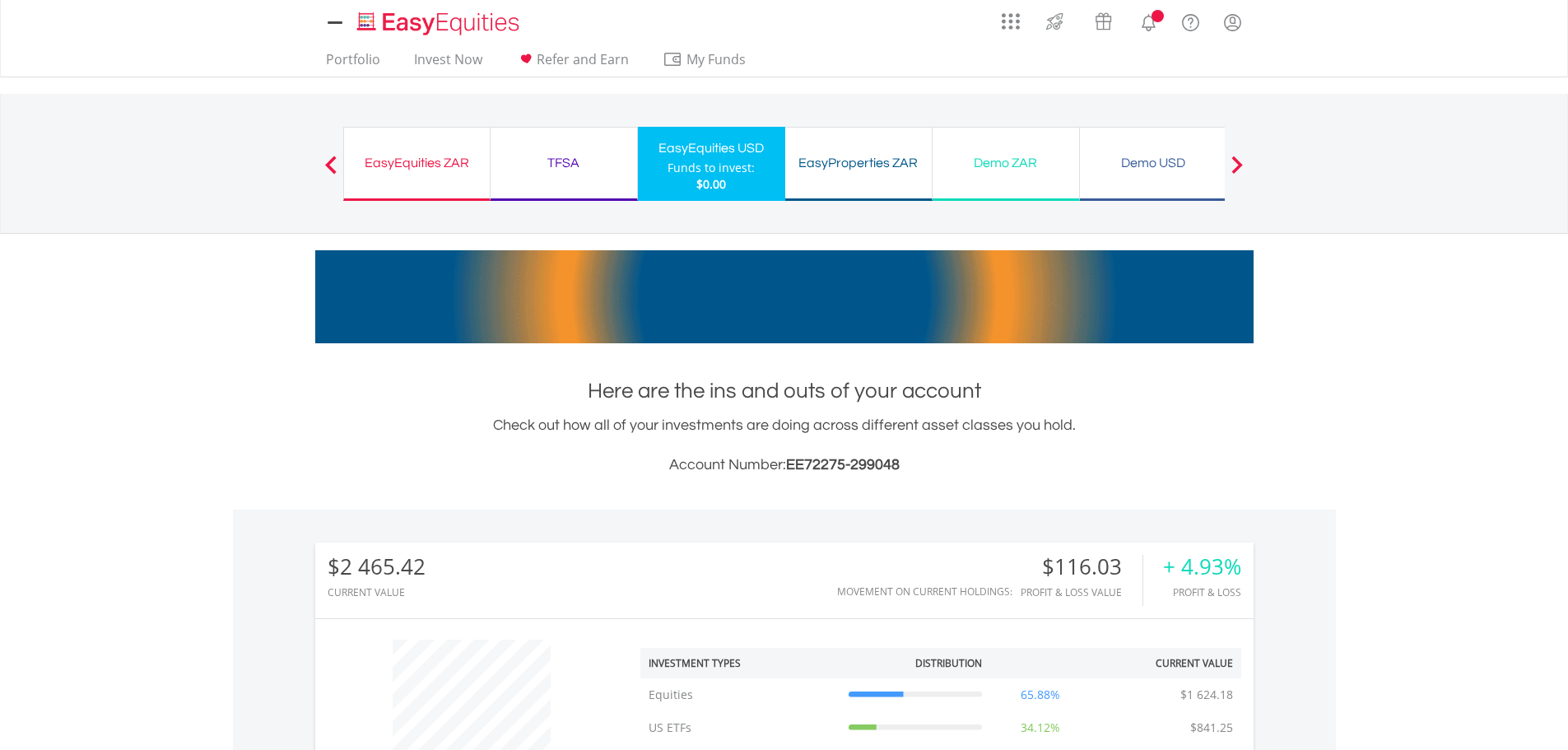
scroll to position [158, 312]
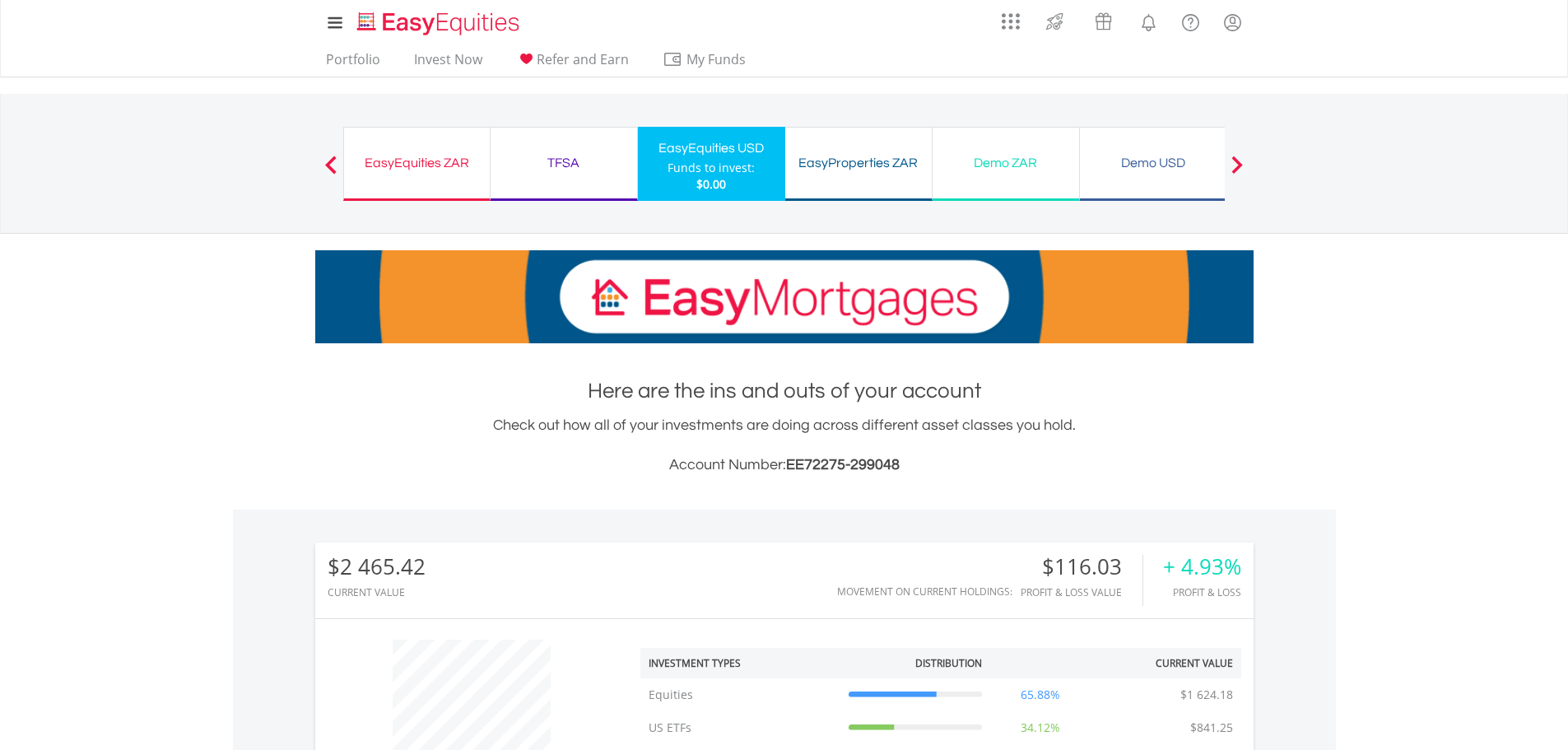
click at [587, 167] on div "TFSA" at bounding box center [564, 163] width 127 height 23
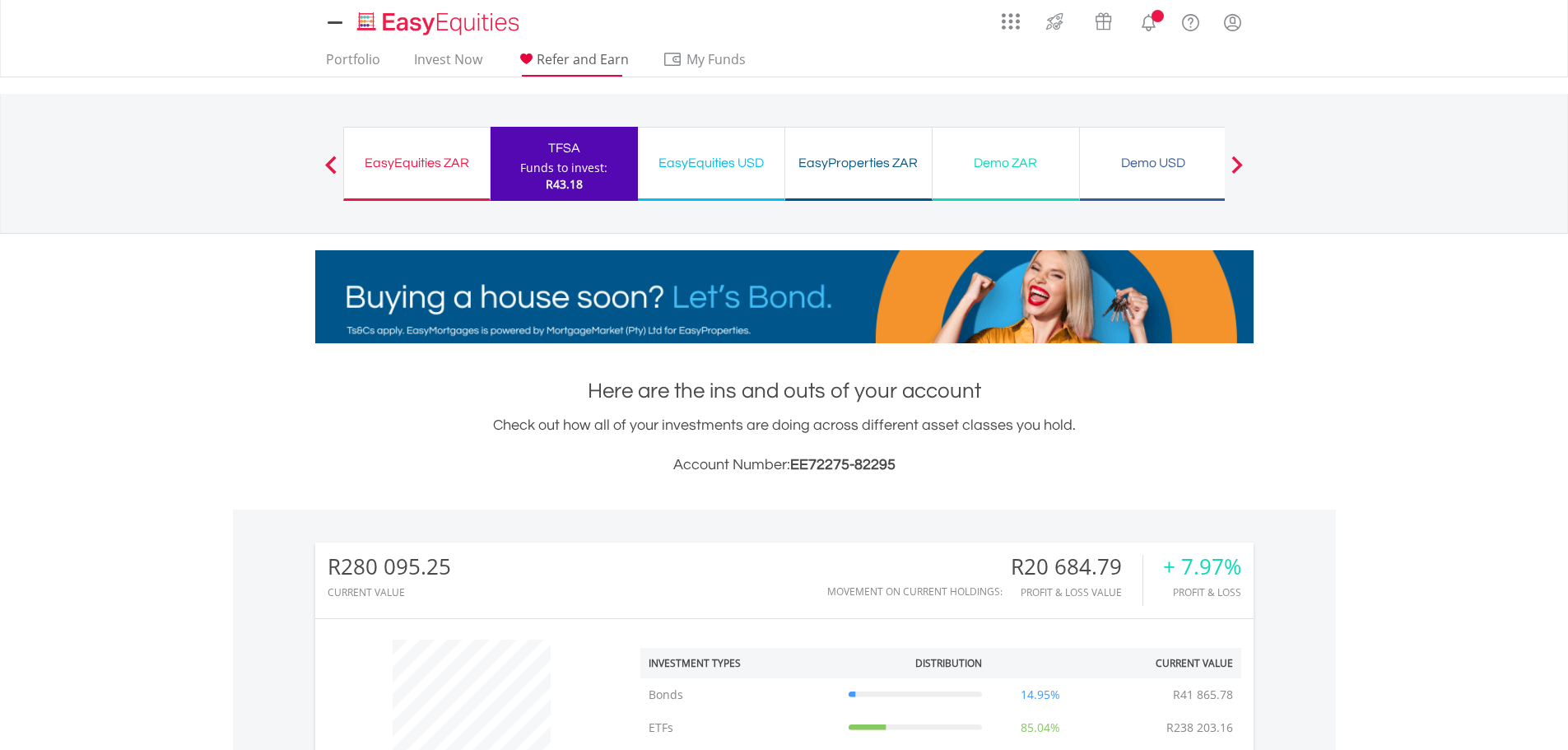
scroll to position [158, 312]
